Goal: Information Seeking & Learning: Learn about a topic

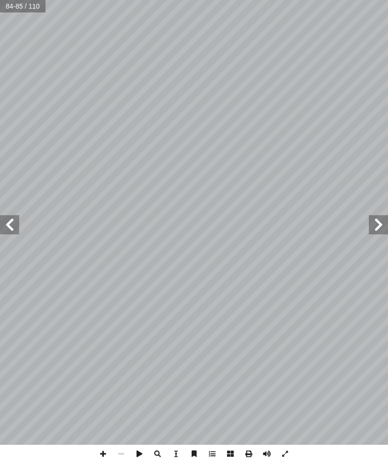
click at [386, 230] on span at bounding box center [378, 224] width 19 height 19
click at [372, 224] on span at bounding box center [378, 224] width 19 height 19
click at [374, 229] on span at bounding box center [378, 224] width 19 height 19
click at [375, 229] on span at bounding box center [378, 224] width 19 height 19
click at [6, 228] on span at bounding box center [9, 224] width 19 height 19
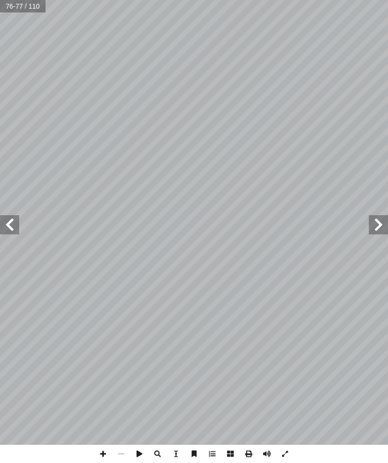
click at [16, 216] on span at bounding box center [9, 224] width 19 height 19
click at [378, 222] on span at bounding box center [378, 224] width 19 height 19
click at [386, 225] on span at bounding box center [378, 224] width 19 height 19
click at [382, 222] on span at bounding box center [378, 224] width 19 height 19
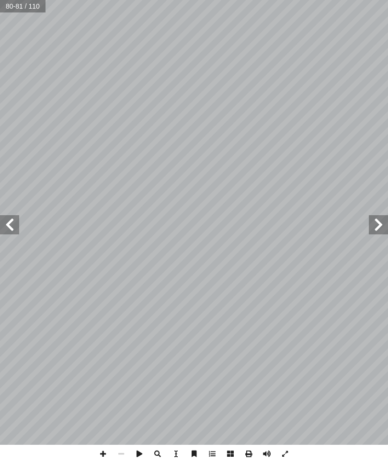
click at [386, 223] on span at bounding box center [378, 224] width 19 height 19
click at [382, 224] on span at bounding box center [378, 224] width 19 height 19
click at [382, 231] on span at bounding box center [378, 224] width 19 height 19
click at [385, 227] on span at bounding box center [378, 224] width 19 height 19
click at [381, 222] on span at bounding box center [378, 224] width 19 height 19
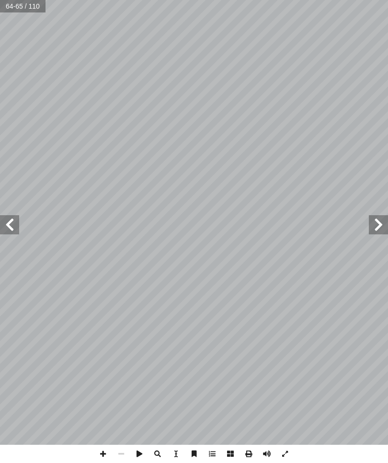
click at [383, 222] on span at bounding box center [378, 224] width 19 height 19
click at [13, 228] on span at bounding box center [9, 224] width 19 height 19
click at [14, 222] on span at bounding box center [9, 224] width 19 height 19
click at [8, 221] on span at bounding box center [9, 224] width 19 height 19
click at [3, 220] on span at bounding box center [9, 224] width 19 height 19
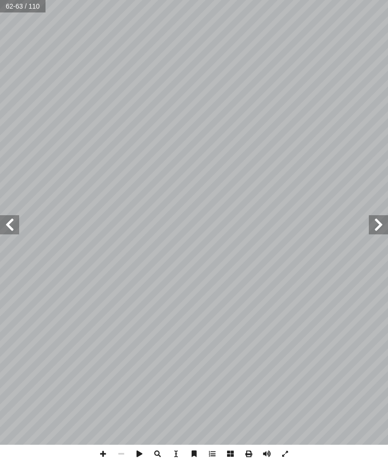
click at [6, 224] on span at bounding box center [9, 224] width 19 height 19
click at [10, 219] on span at bounding box center [9, 224] width 19 height 19
click at [18, 229] on span at bounding box center [9, 224] width 19 height 19
click at [15, 229] on span at bounding box center [9, 224] width 19 height 19
click at [15, 227] on span at bounding box center [9, 224] width 19 height 19
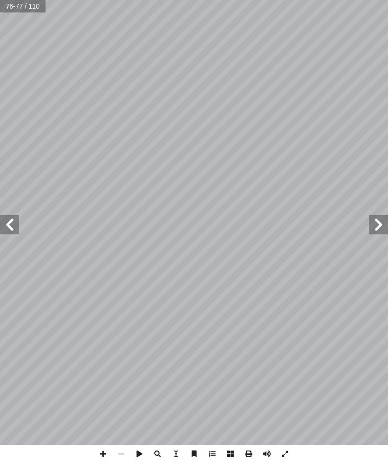
click at [16, 228] on span at bounding box center [9, 224] width 19 height 19
click at [16, 230] on span at bounding box center [9, 224] width 19 height 19
click at [13, 231] on span at bounding box center [9, 224] width 19 height 19
click at [12, 224] on span at bounding box center [9, 224] width 19 height 19
click at [4, 228] on span at bounding box center [9, 224] width 19 height 19
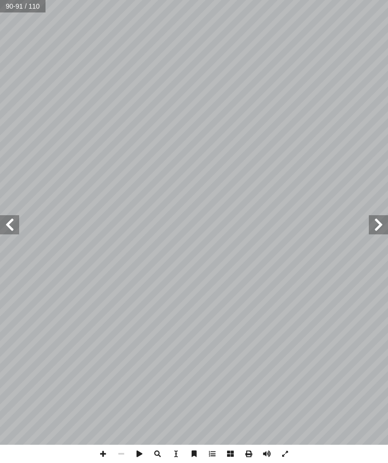
click at [2, 225] on span at bounding box center [9, 224] width 19 height 19
click at [374, 216] on span at bounding box center [378, 224] width 19 height 19
click at [375, 227] on span at bounding box center [378, 224] width 19 height 19
click at [377, 228] on span at bounding box center [378, 224] width 19 height 19
click at [382, 225] on span at bounding box center [378, 224] width 19 height 19
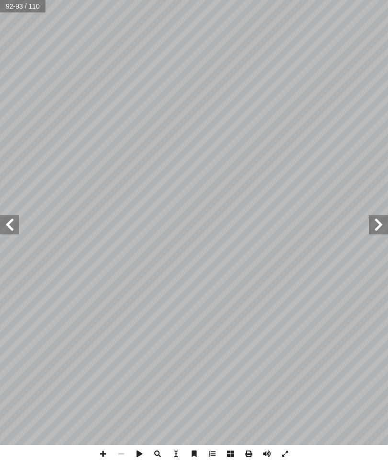
click at [381, 224] on span at bounding box center [378, 224] width 19 height 19
click at [372, 217] on span at bounding box center [378, 224] width 19 height 19
click at [377, 230] on span at bounding box center [378, 224] width 19 height 19
click at [383, 225] on span at bounding box center [378, 224] width 19 height 19
click at [379, 219] on span at bounding box center [378, 224] width 19 height 19
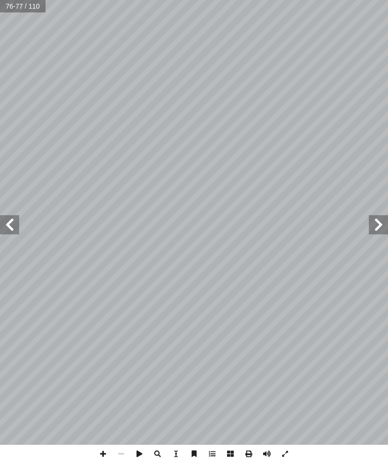
click at [372, 224] on span at bounding box center [378, 224] width 19 height 19
click at [375, 224] on span at bounding box center [378, 224] width 19 height 19
click at [373, 225] on span at bounding box center [378, 224] width 19 height 19
click at [369, 233] on span at bounding box center [378, 224] width 19 height 19
click at [381, 228] on span at bounding box center [378, 224] width 19 height 19
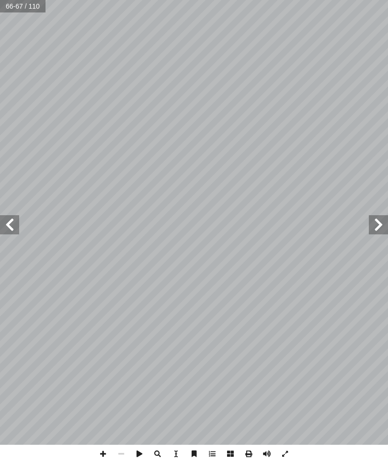
click at [384, 226] on span at bounding box center [378, 224] width 19 height 19
click at [381, 225] on span at bounding box center [378, 224] width 19 height 19
click at [381, 222] on span at bounding box center [378, 224] width 19 height 19
click at [375, 224] on span at bounding box center [378, 224] width 19 height 19
click at [378, 226] on span at bounding box center [378, 224] width 19 height 19
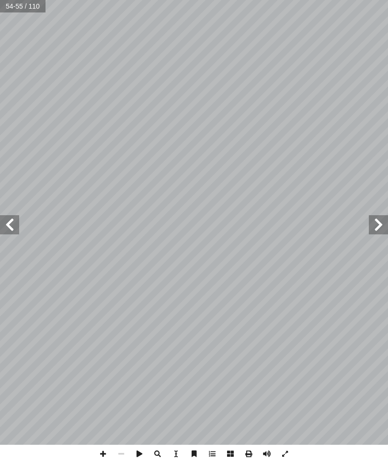
click at [386, 227] on span at bounding box center [378, 224] width 19 height 19
click at [380, 228] on span at bounding box center [378, 224] width 19 height 19
